Goal: Task Accomplishment & Management: Complete application form

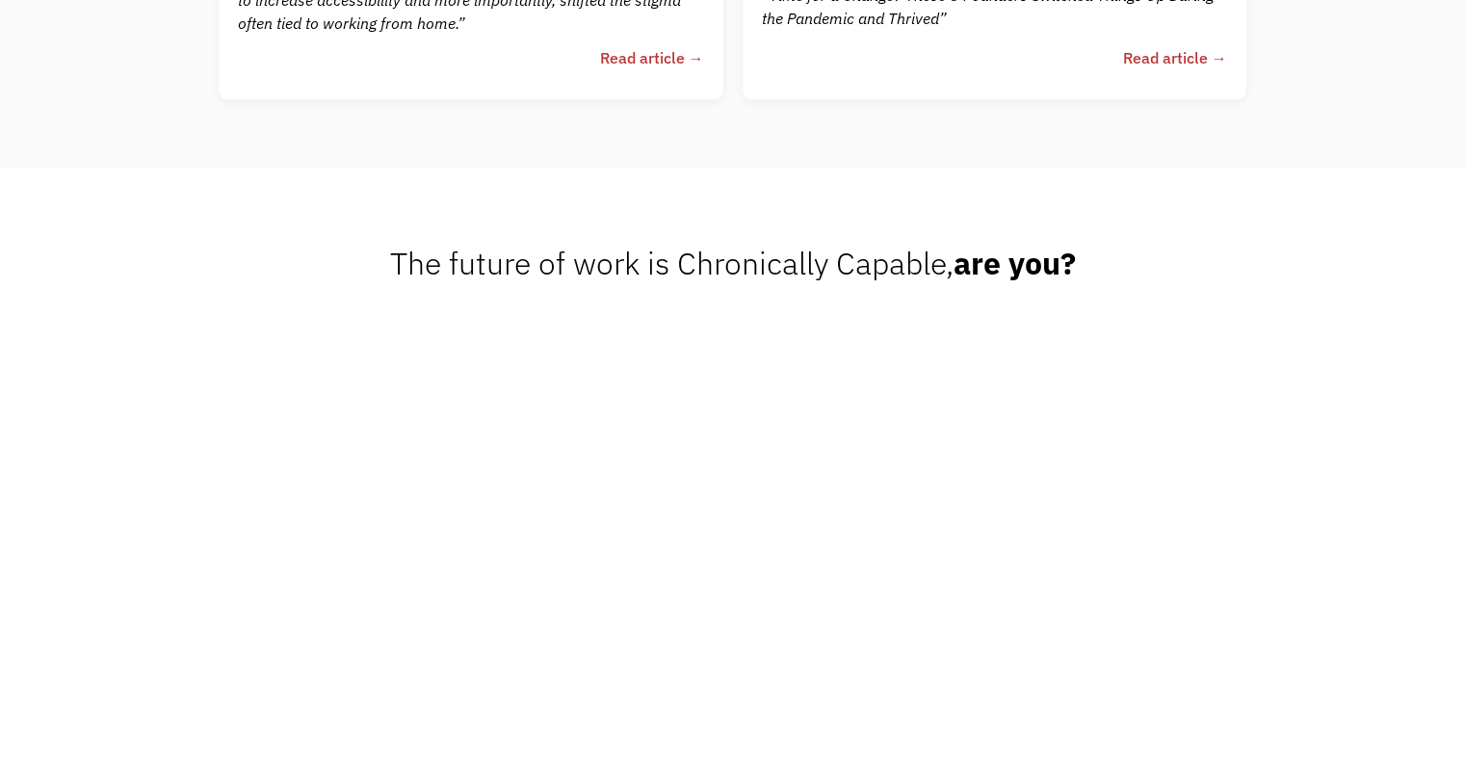
scroll to position [4713, 0]
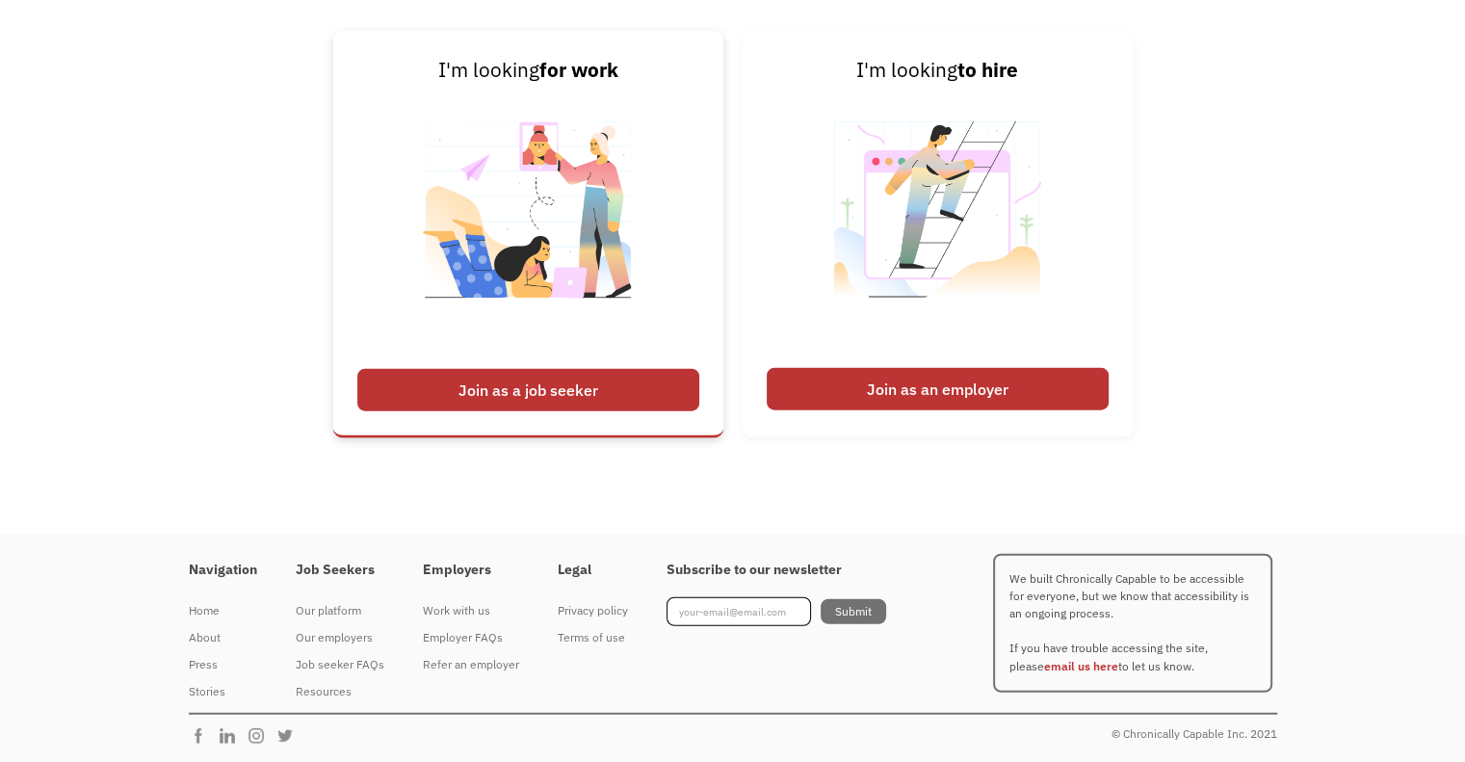
click at [566, 366] on link "I'm looking for work Join as a job seeker" at bounding box center [528, 234] width 390 height 407
click at [527, 395] on div "Join as a job seeker" at bounding box center [528, 390] width 342 height 42
click at [520, 384] on div "Join as a job seeker" at bounding box center [528, 390] width 342 height 42
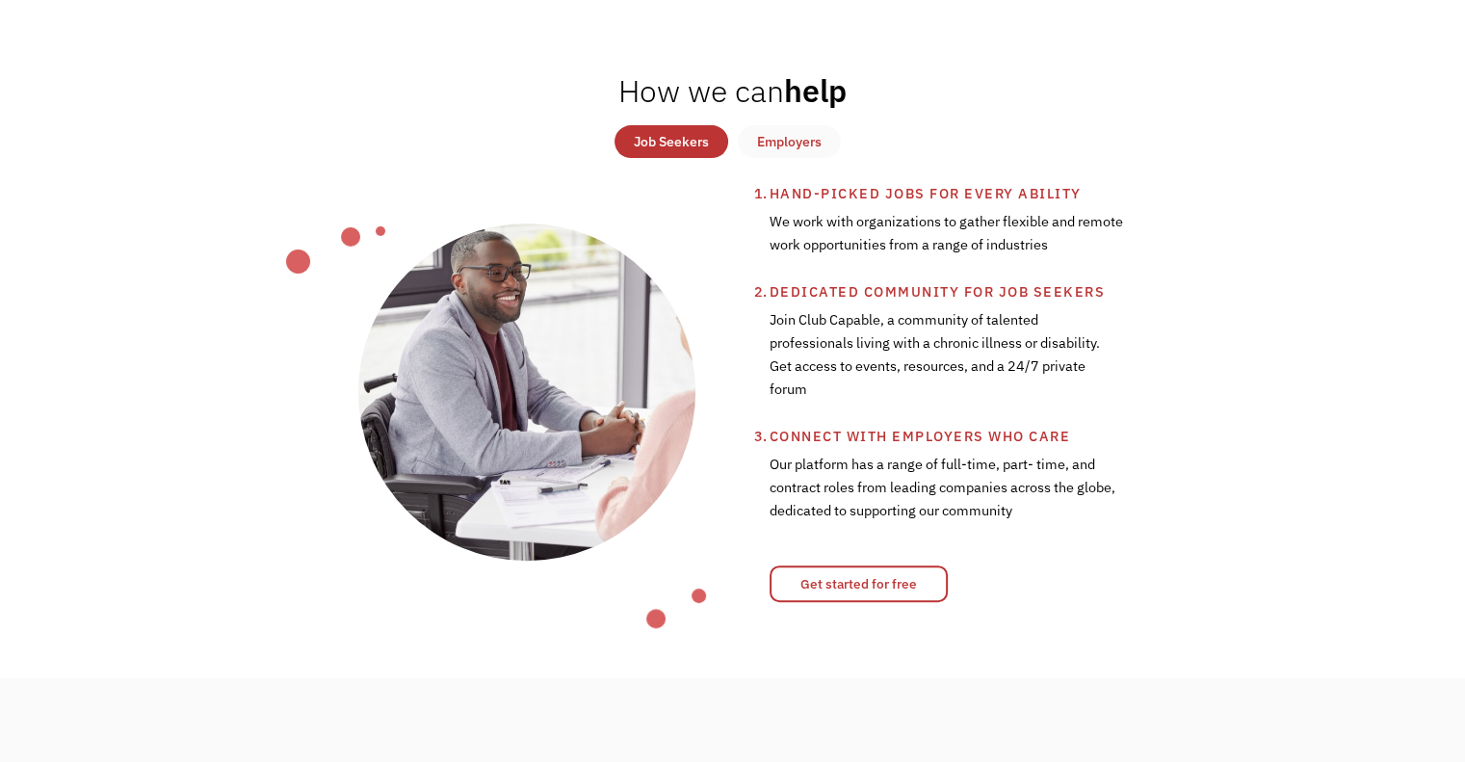
scroll to position [689, 0]
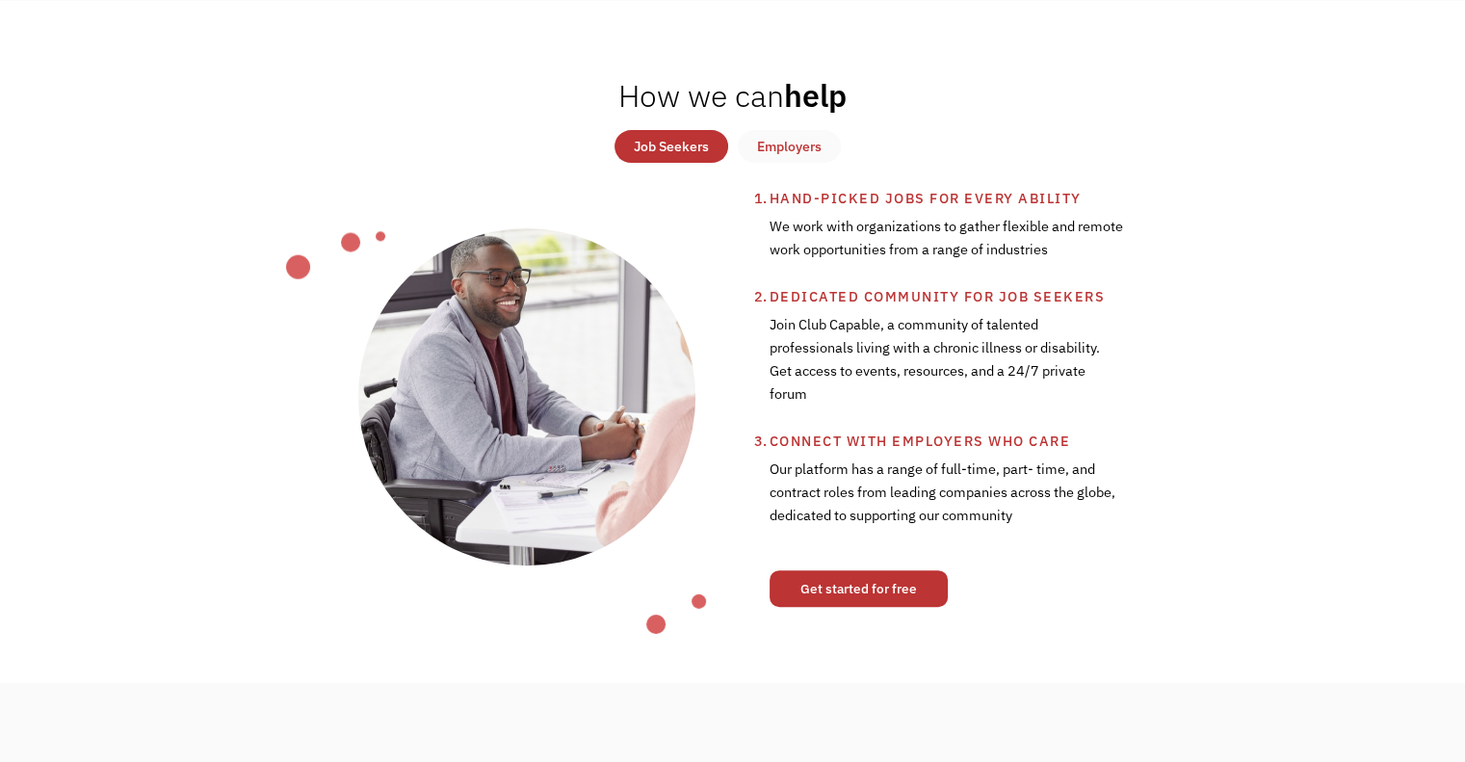
click at [807, 592] on link "Get started for free" at bounding box center [859, 588] width 178 height 37
